Goal: Find specific page/section: Find specific page/section

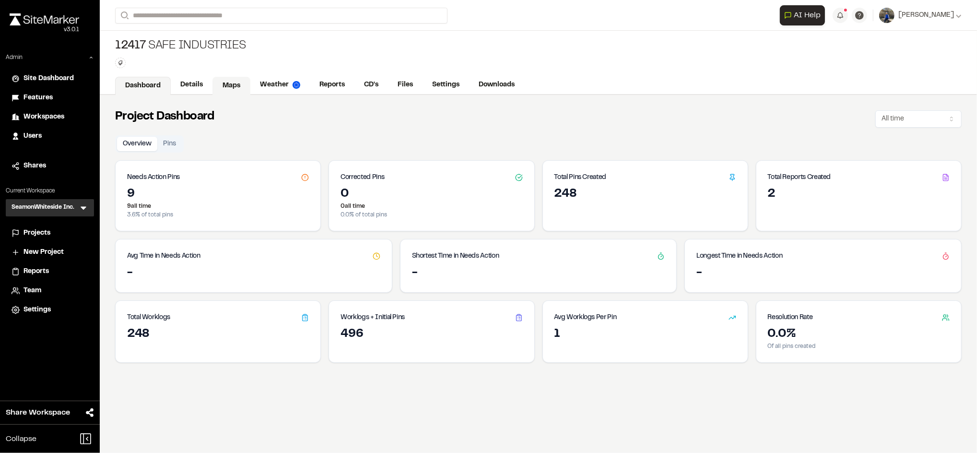
click at [242, 79] on link "Maps" at bounding box center [231, 86] width 38 height 18
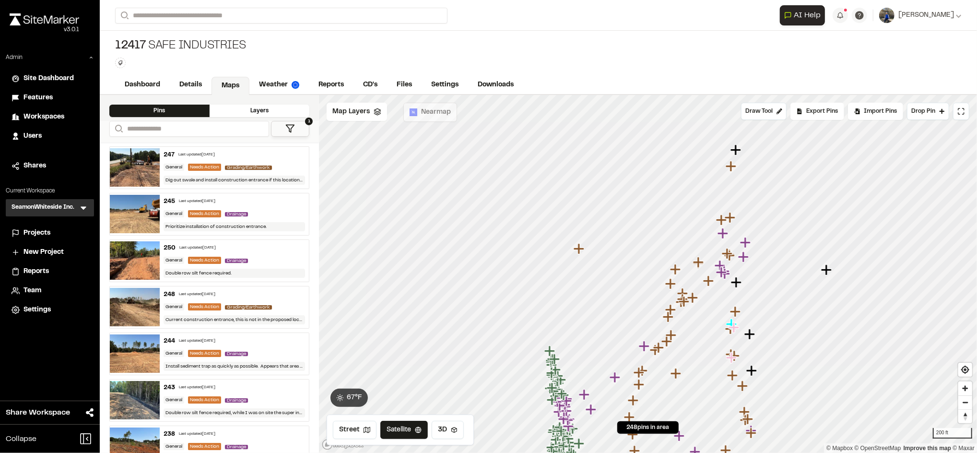
click at [89, 207] on div "SeamonWhiteside Inc. SI Menu" at bounding box center [50, 207] width 88 height 17
click at [80, 206] on icon at bounding box center [84, 208] width 10 height 10
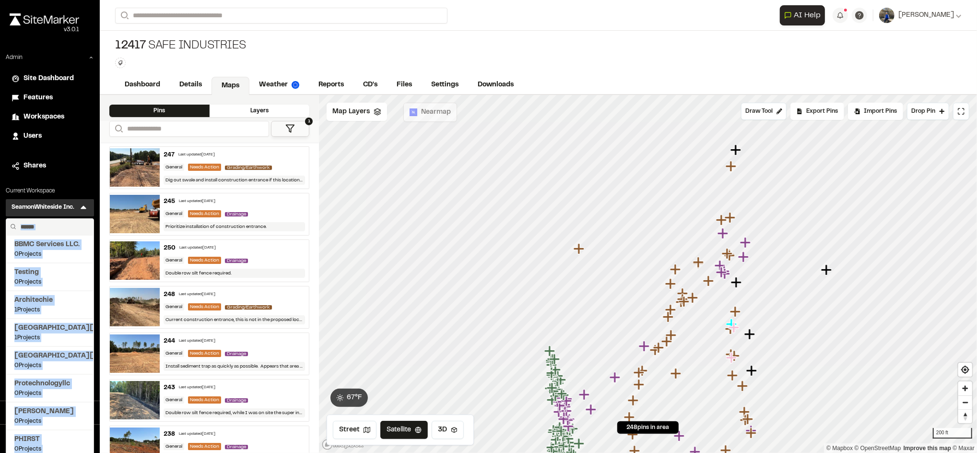
click at [65, 223] on input "text" at bounding box center [53, 227] width 73 height 16
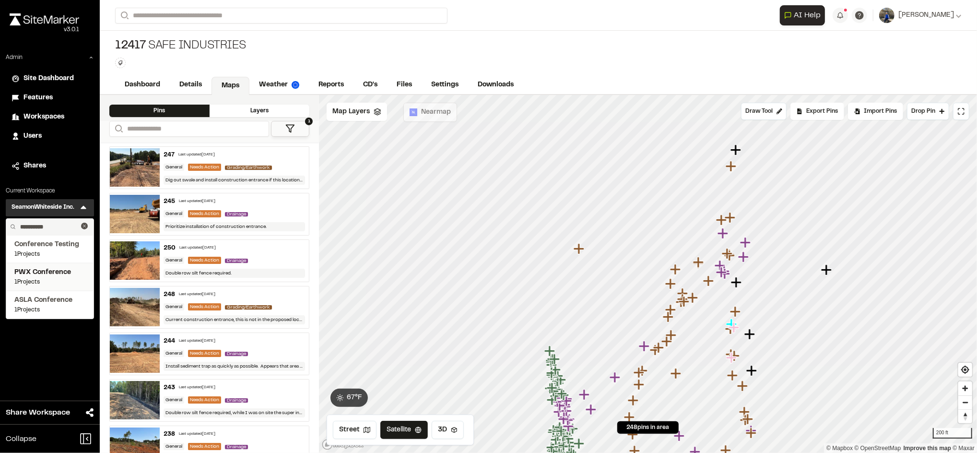
type input "**********"
click at [44, 279] on span "1 Projects" at bounding box center [49, 282] width 71 height 9
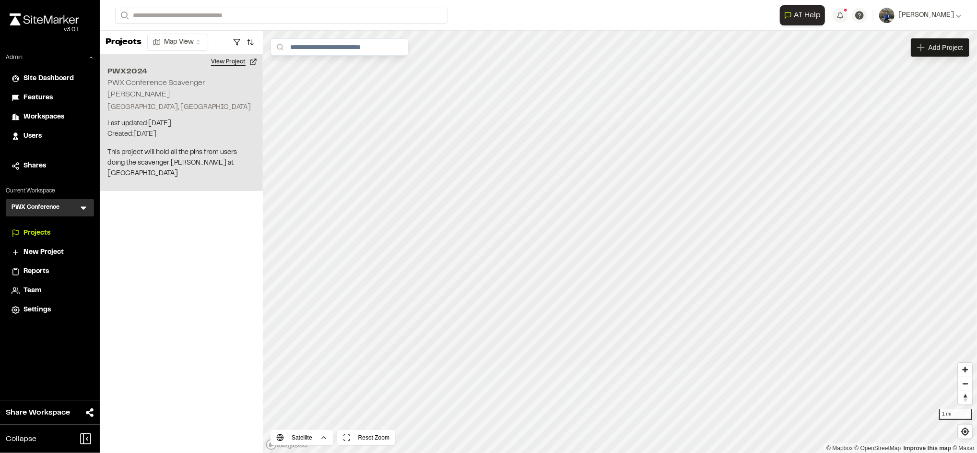
click at [239, 60] on button "View Project" at bounding box center [234, 61] width 58 height 15
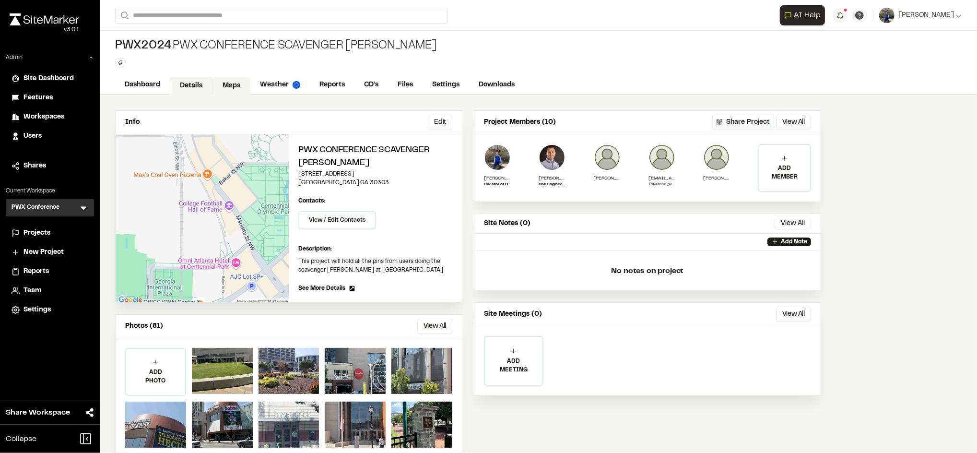
click at [227, 82] on link "Maps" at bounding box center [231, 86] width 38 height 18
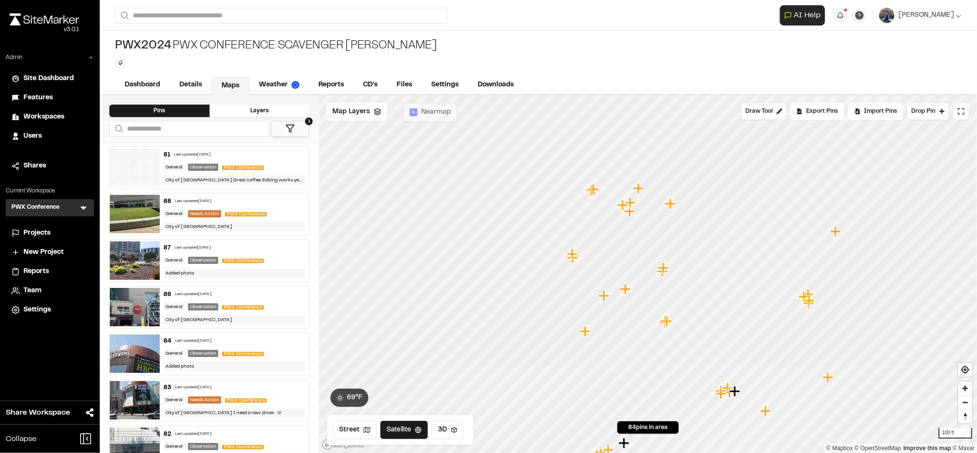
click at [288, 125] on polygon at bounding box center [290, 128] width 8 height 7
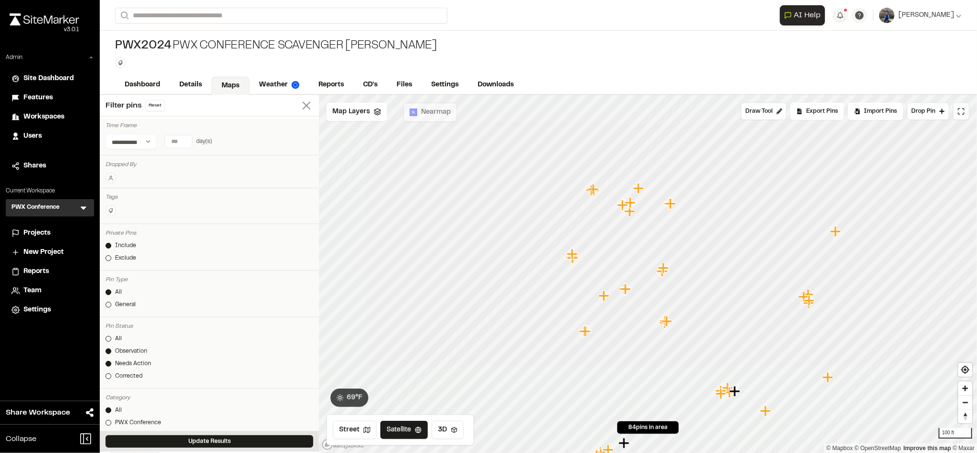
click at [300, 105] on icon at bounding box center [306, 105] width 13 height 13
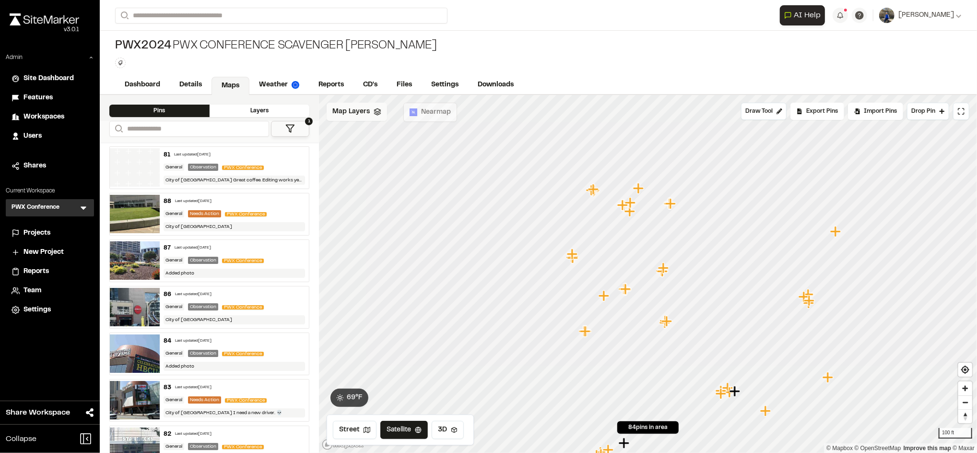
click at [352, 118] on div "Map Layers" at bounding box center [357, 112] width 60 height 18
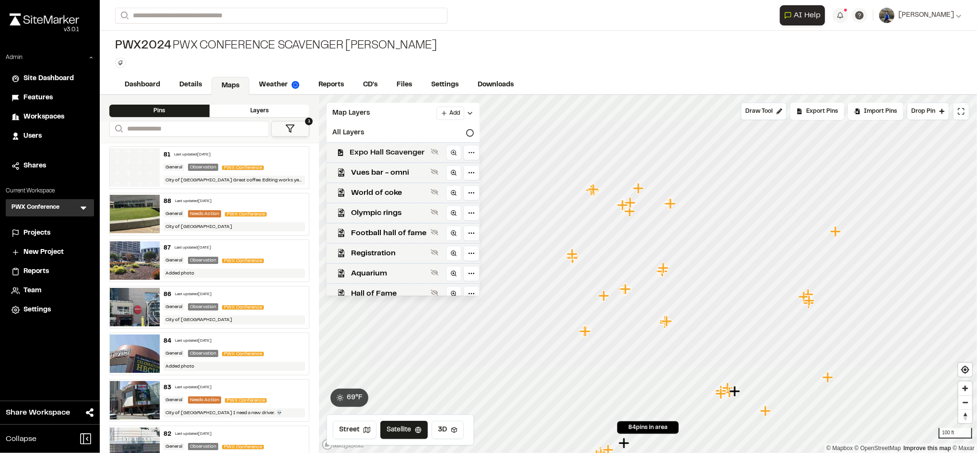
click at [401, 144] on div "Expo Hall Scavenger" at bounding box center [399, 152] width 161 height 20
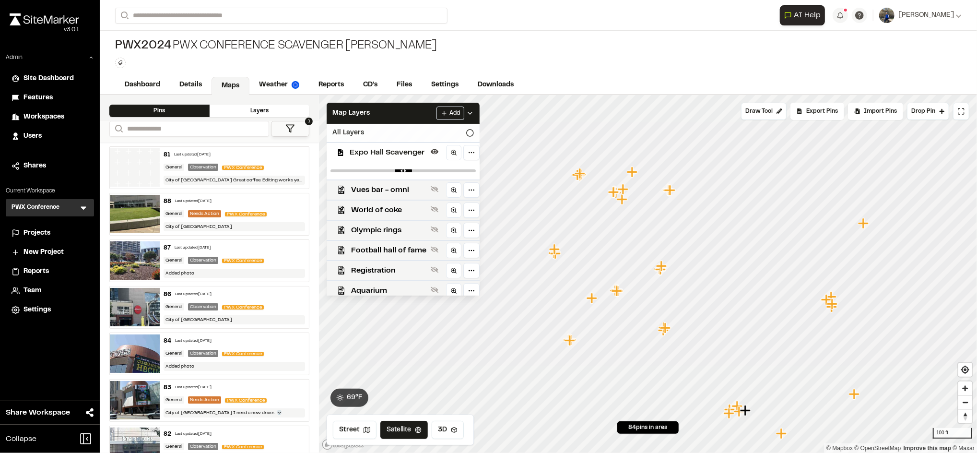
click at [473, 126] on div "All Layers" at bounding box center [403, 133] width 153 height 18
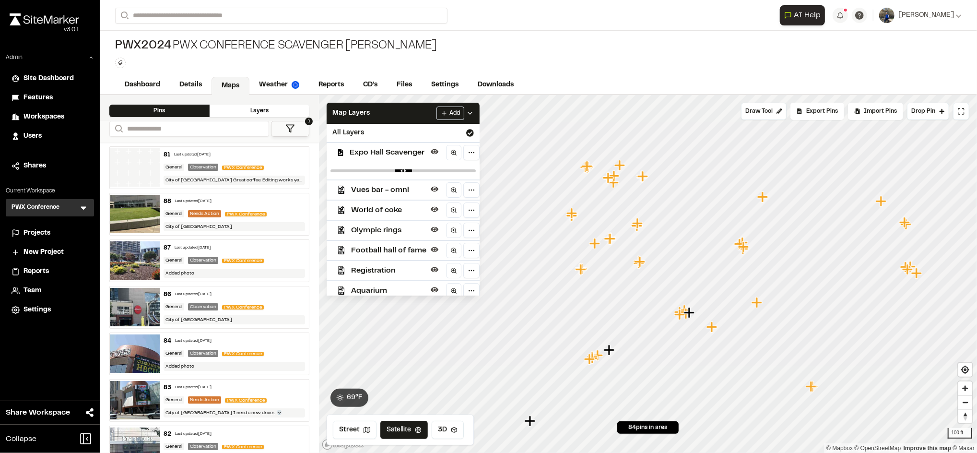
click at [882, 206] on icon "Map marker" at bounding box center [881, 201] width 11 height 11
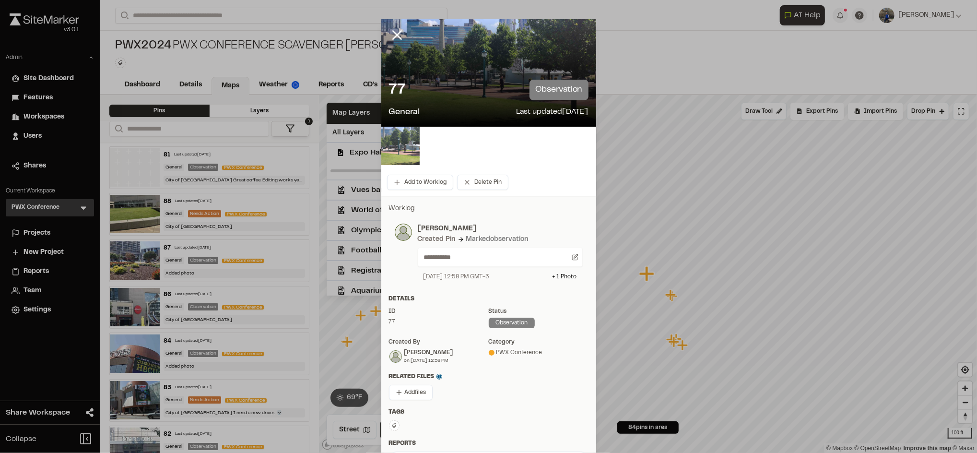
click at [395, 146] on img at bounding box center [400, 146] width 38 height 38
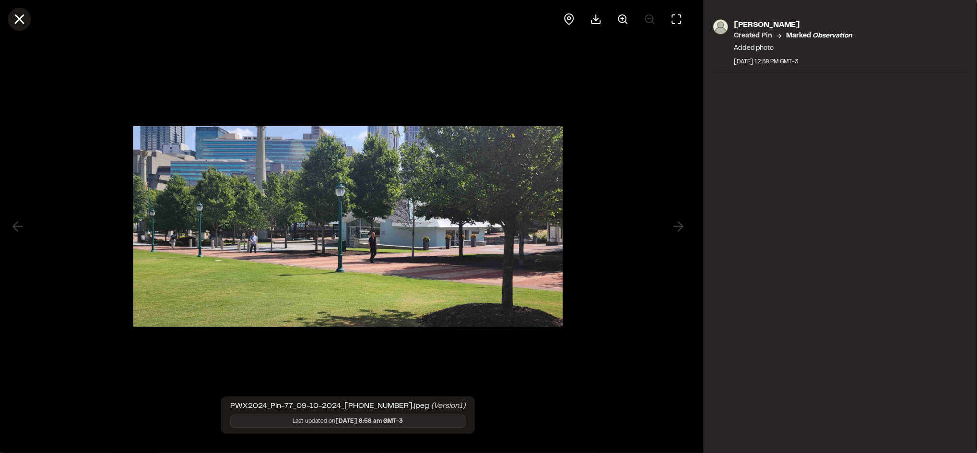
click at [16, 19] on icon at bounding box center [19, 19] width 16 height 16
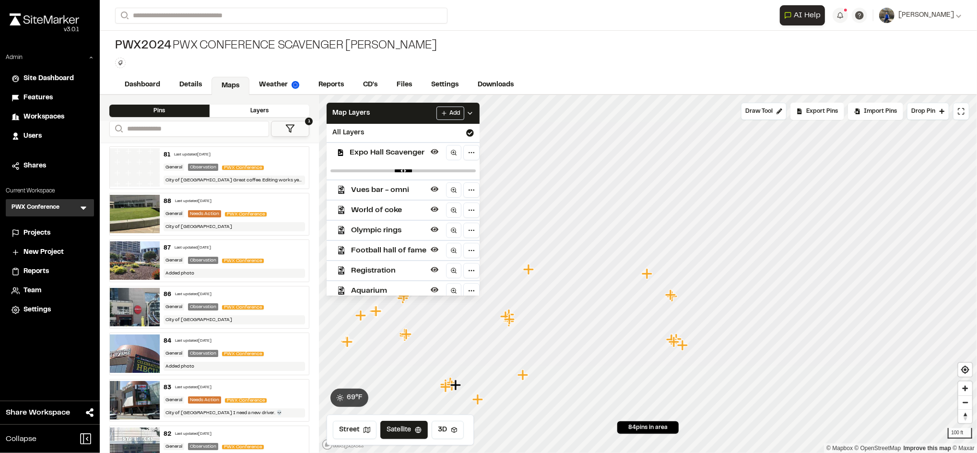
click at [366, 5] on div "**********" at bounding box center [538, 15] width 847 height 31
click at [561, 56] on div "PWX2024 PWX Conference Scavenger Hunt Type Enter or comma to add tag." at bounding box center [538, 53] width 877 height 45
click at [474, 112] on icon at bounding box center [470, 113] width 8 height 8
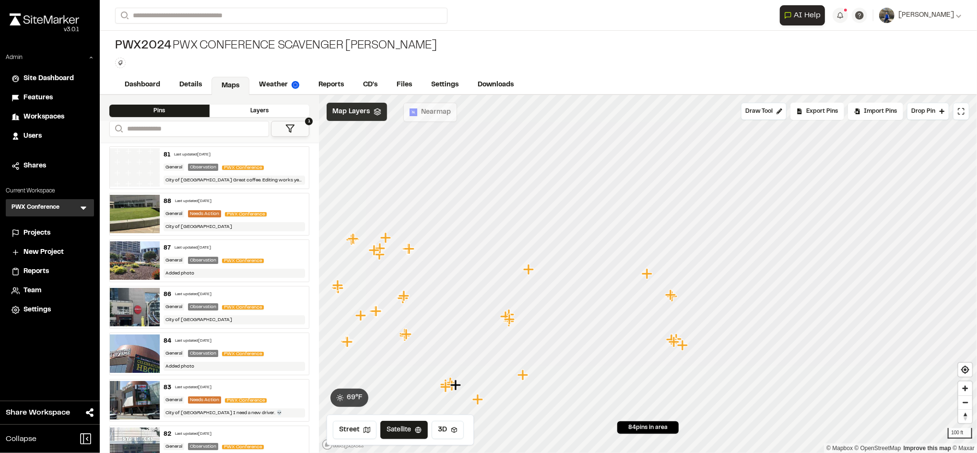
click at [339, 7] on div "**********" at bounding box center [538, 15] width 847 height 31
click at [271, 87] on link "Weather" at bounding box center [279, 86] width 60 height 18
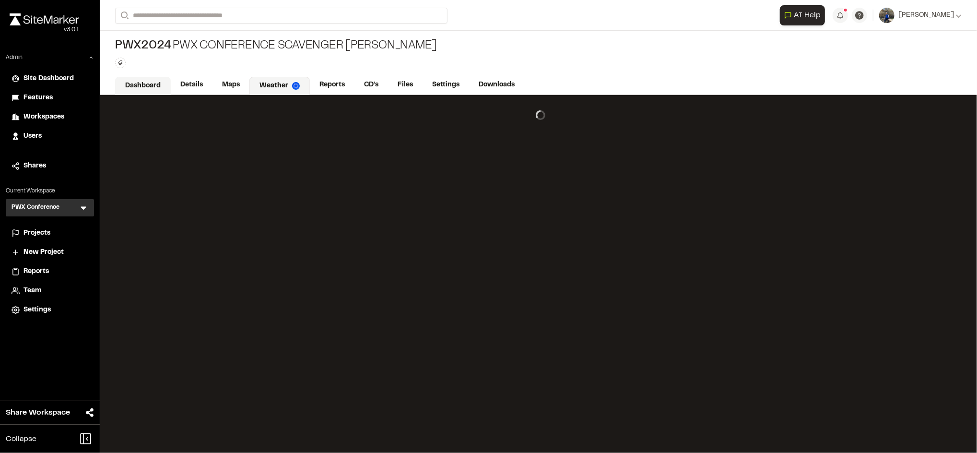
click at [131, 83] on link "Dashboard" at bounding box center [143, 86] width 56 height 18
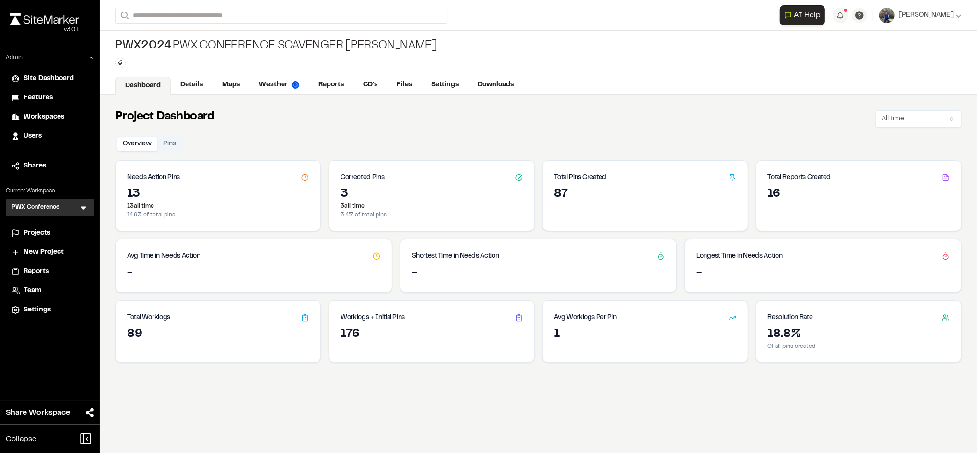
click at [81, 208] on icon at bounding box center [84, 208] width 10 height 10
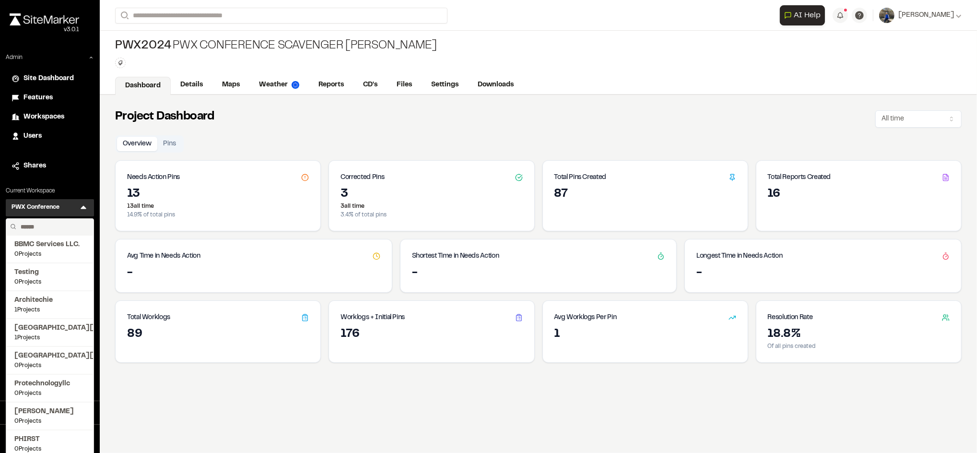
click at [54, 225] on input "text" at bounding box center [53, 227] width 73 height 16
type input "****"
click at [37, 331] on span "[PERSON_NAME]'s Test" at bounding box center [49, 328] width 71 height 11
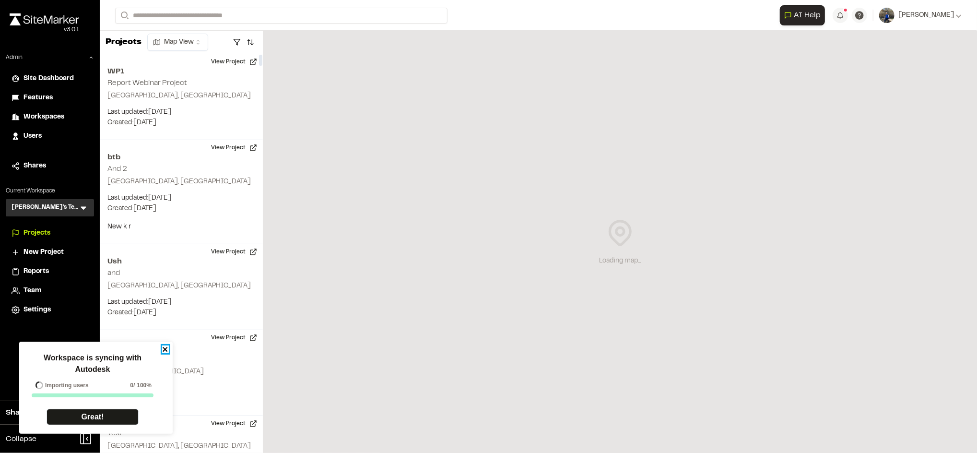
click at [165, 349] on icon "close" at bounding box center [165, 349] width 5 height 5
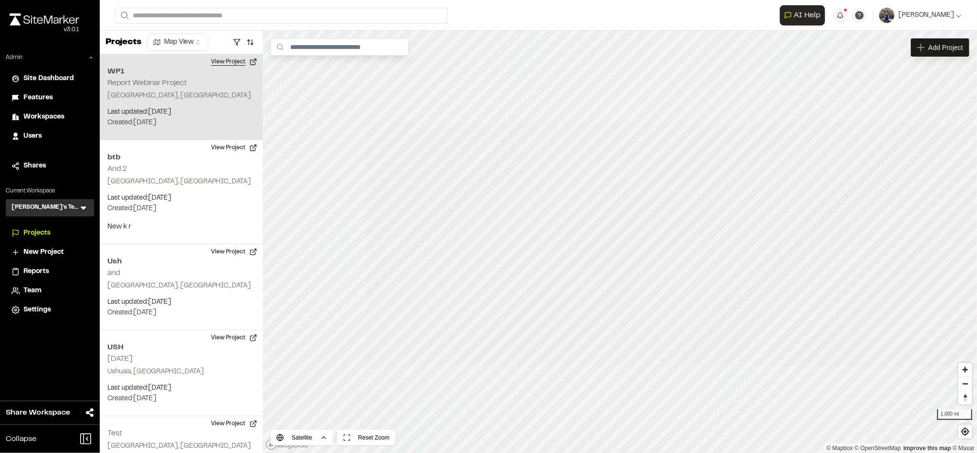
click at [241, 63] on button "View Project" at bounding box center [234, 61] width 58 height 15
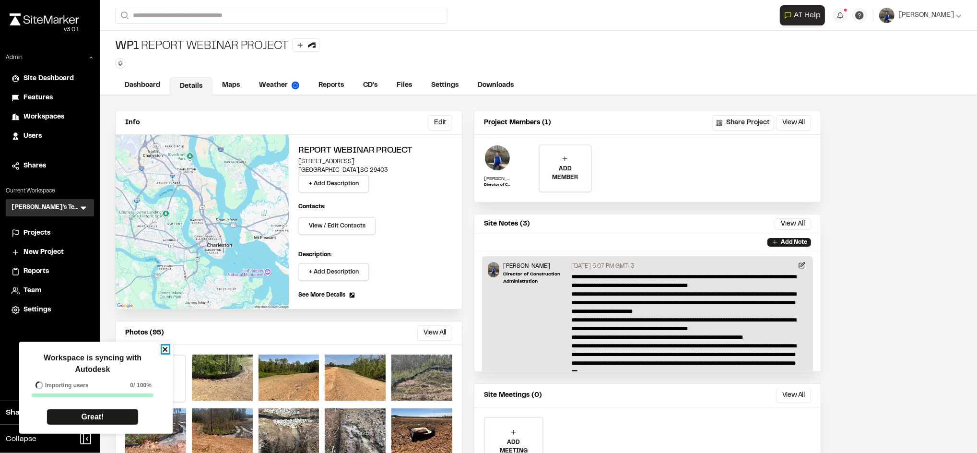
click at [165, 347] on icon "close" at bounding box center [165, 349] width 7 height 8
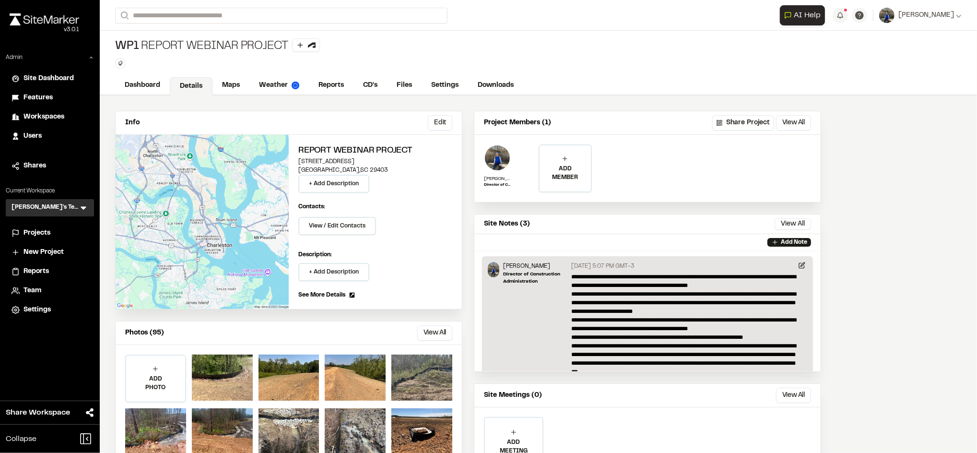
click at [83, 208] on icon at bounding box center [84, 208] width 6 height 3
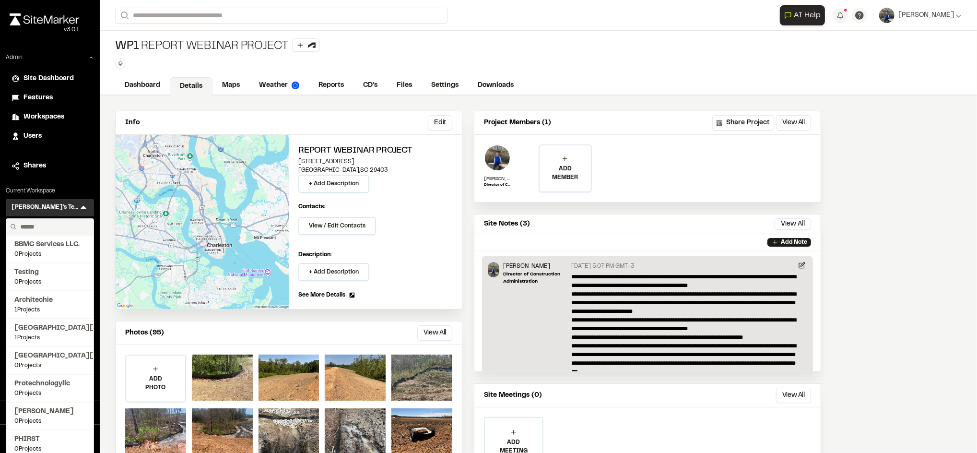
click at [47, 223] on input "text" at bounding box center [53, 227] width 73 height 16
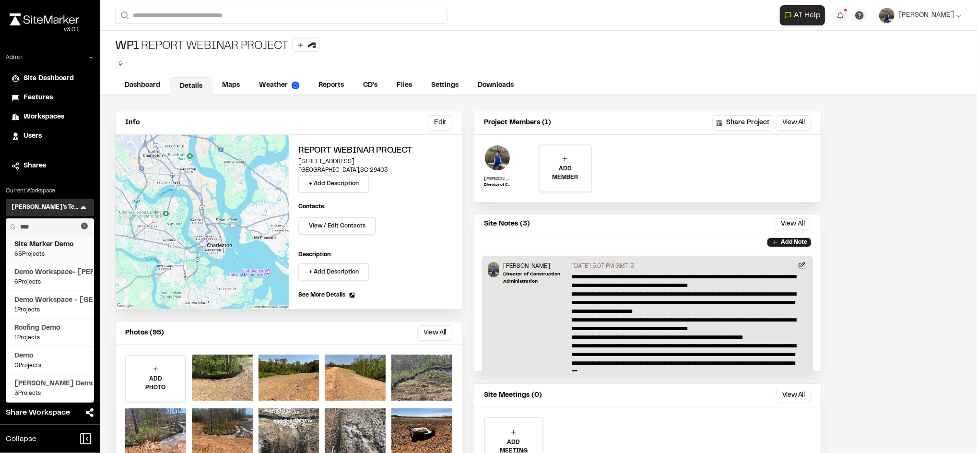
type input "****"
click at [52, 242] on span "Site Marker Demo" at bounding box center [49, 244] width 71 height 11
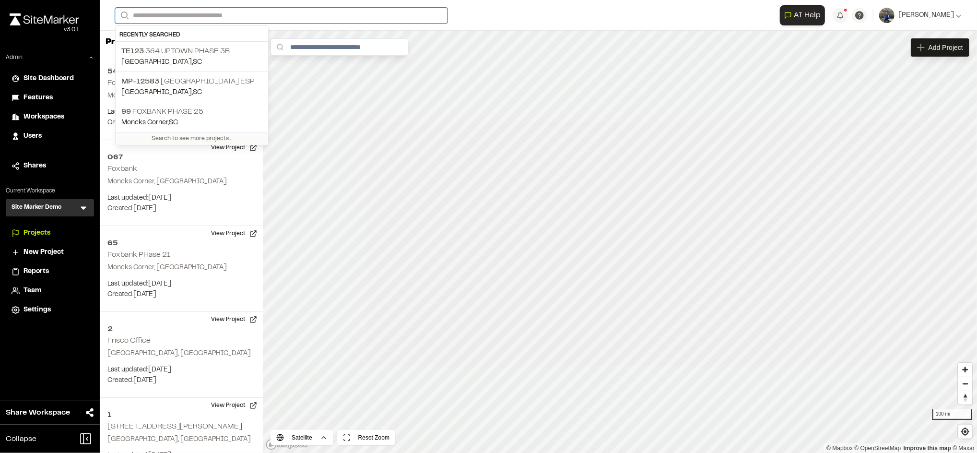
click at [211, 16] on input "Search" at bounding box center [281, 16] width 332 height 16
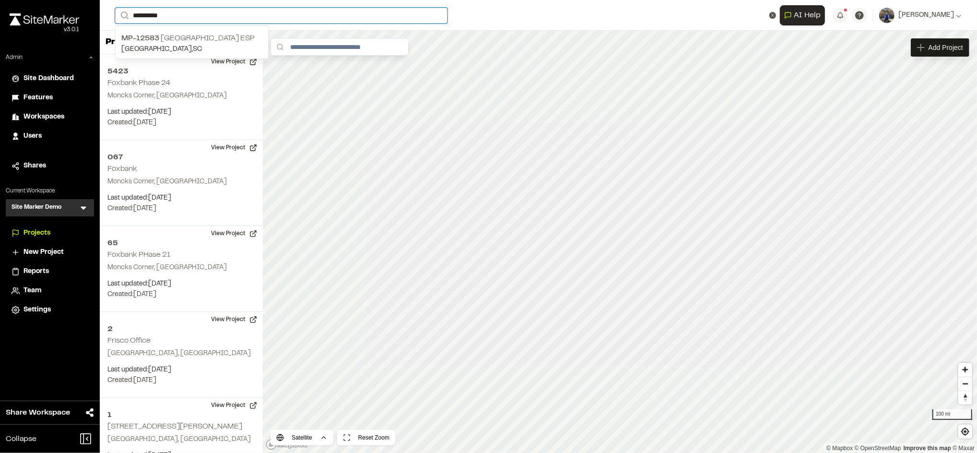
click at [224, 17] on input "**********" at bounding box center [281, 16] width 332 height 16
type input "***"
click at [225, 40] on p "TE123 364 Uptown Phase 3B" at bounding box center [191, 39] width 141 height 12
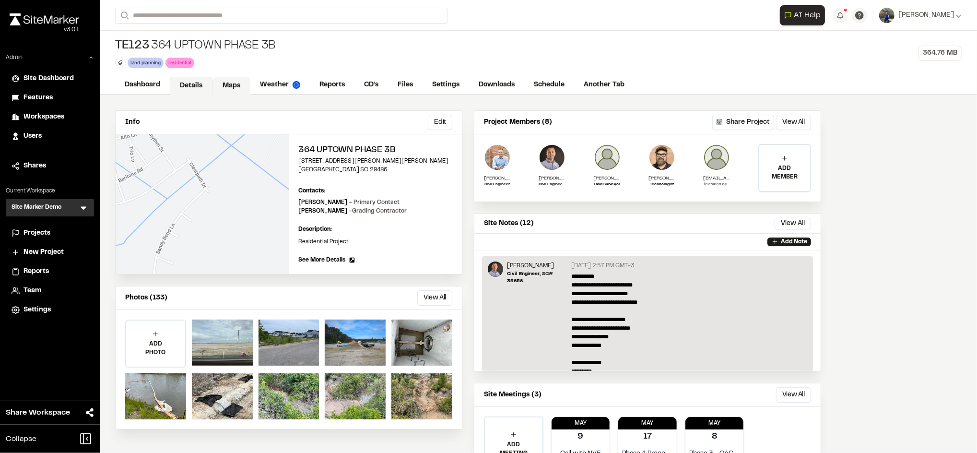
click at [248, 83] on link "Maps" at bounding box center [231, 86] width 38 height 18
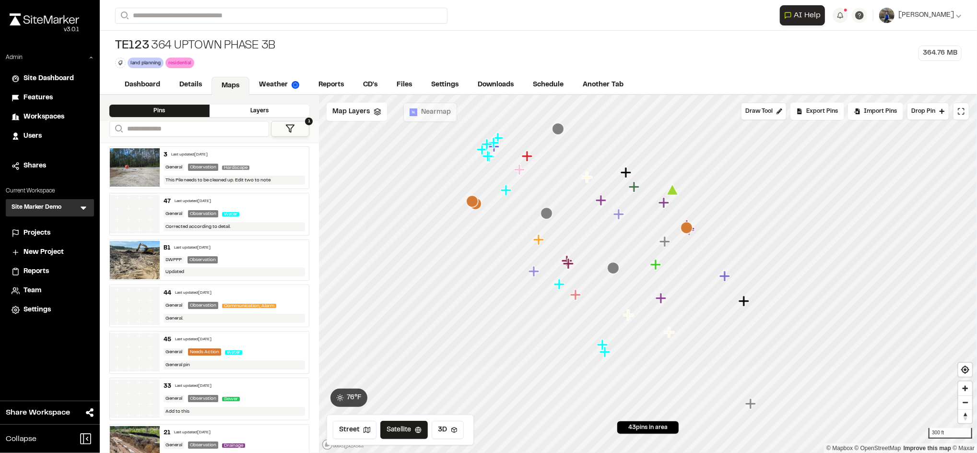
click at [501, 136] on icon "Map marker" at bounding box center [499, 138] width 12 height 12
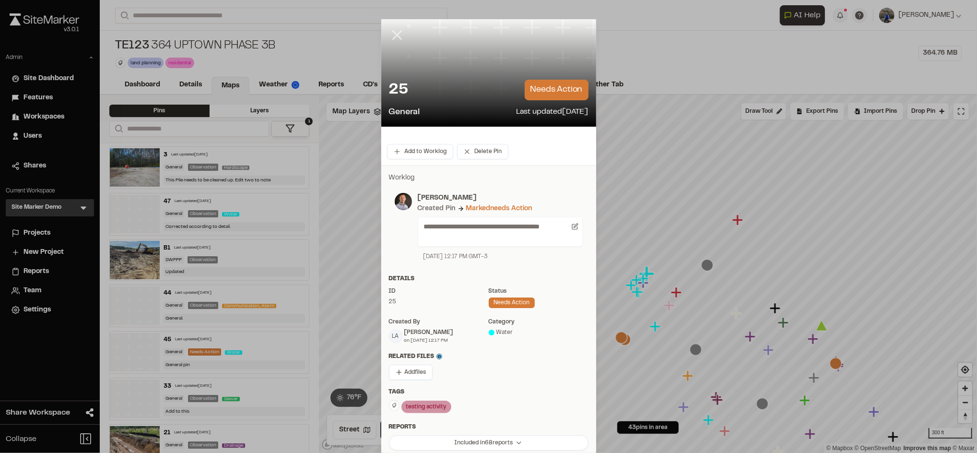
click at [389, 34] on icon at bounding box center [397, 35] width 16 height 16
